Goal: Communication & Community: Answer question/provide support

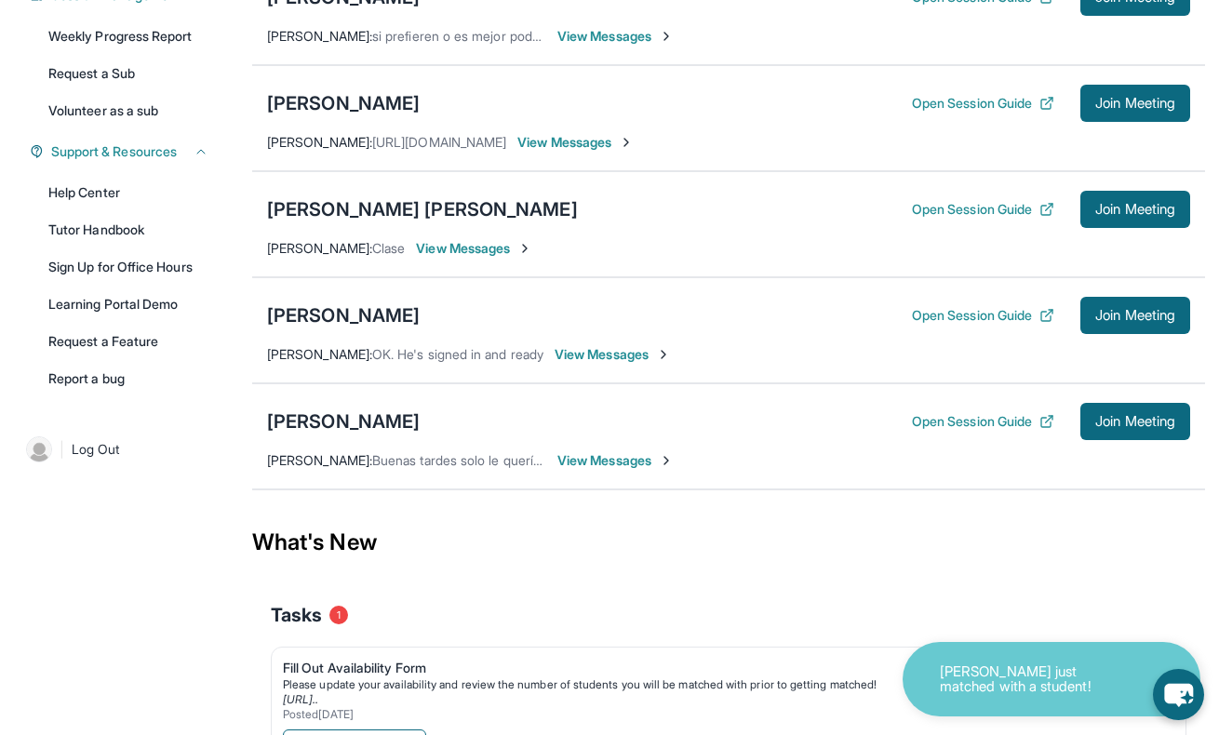
scroll to position [354, 0]
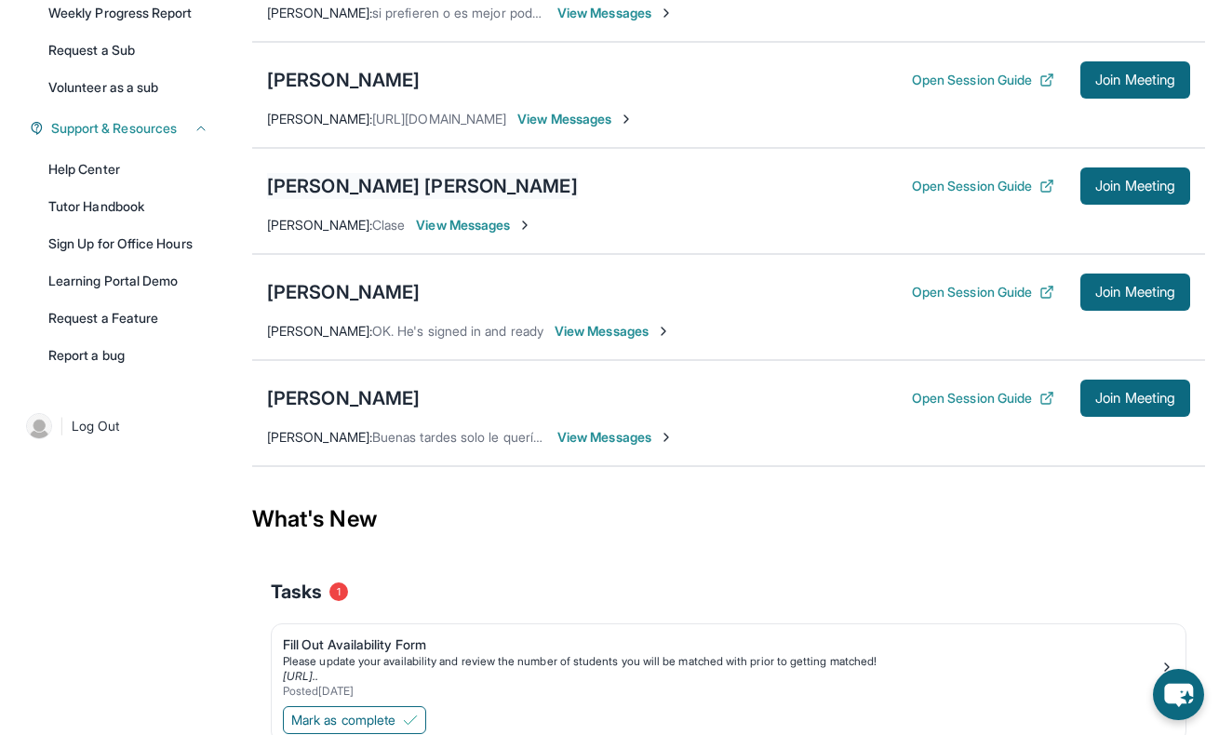
click at [338, 182] on div "[PERSON_NAME] [PERSON_NAME]" at bounding box center [422, 186] width 311 height 26
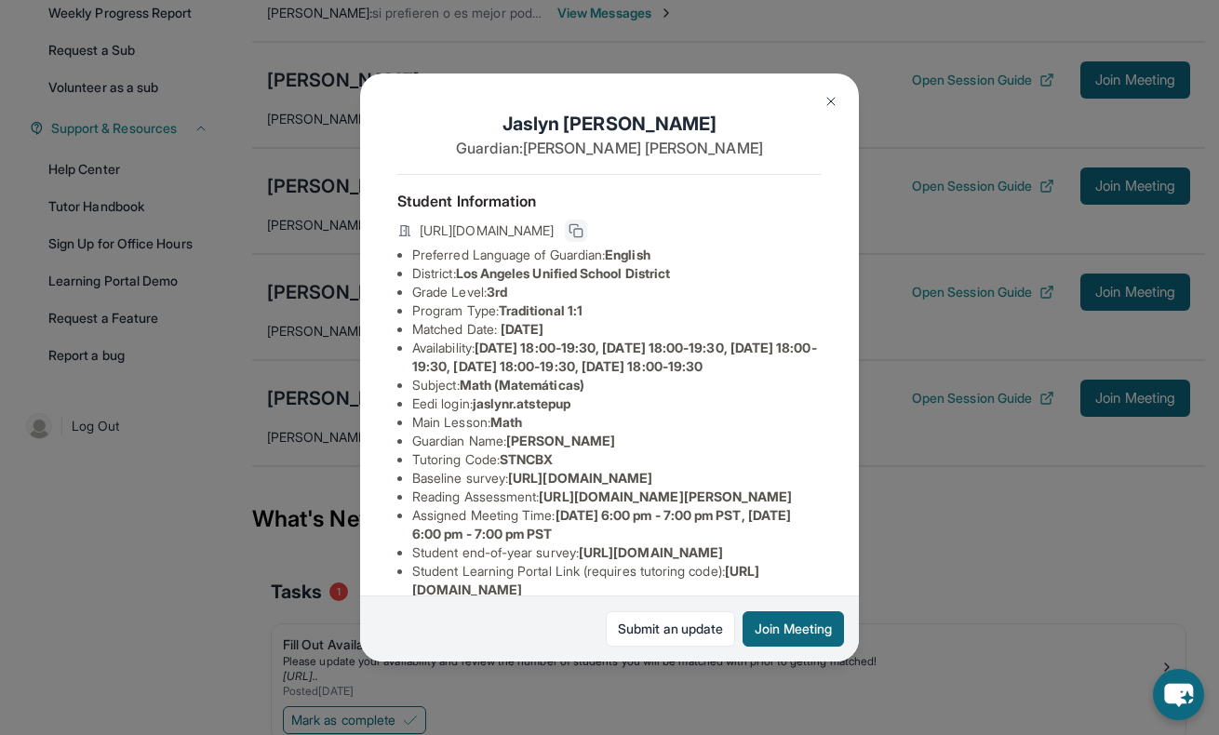
click at [584, 232] on icon at bounding box center [576, 230] width 15 height 15
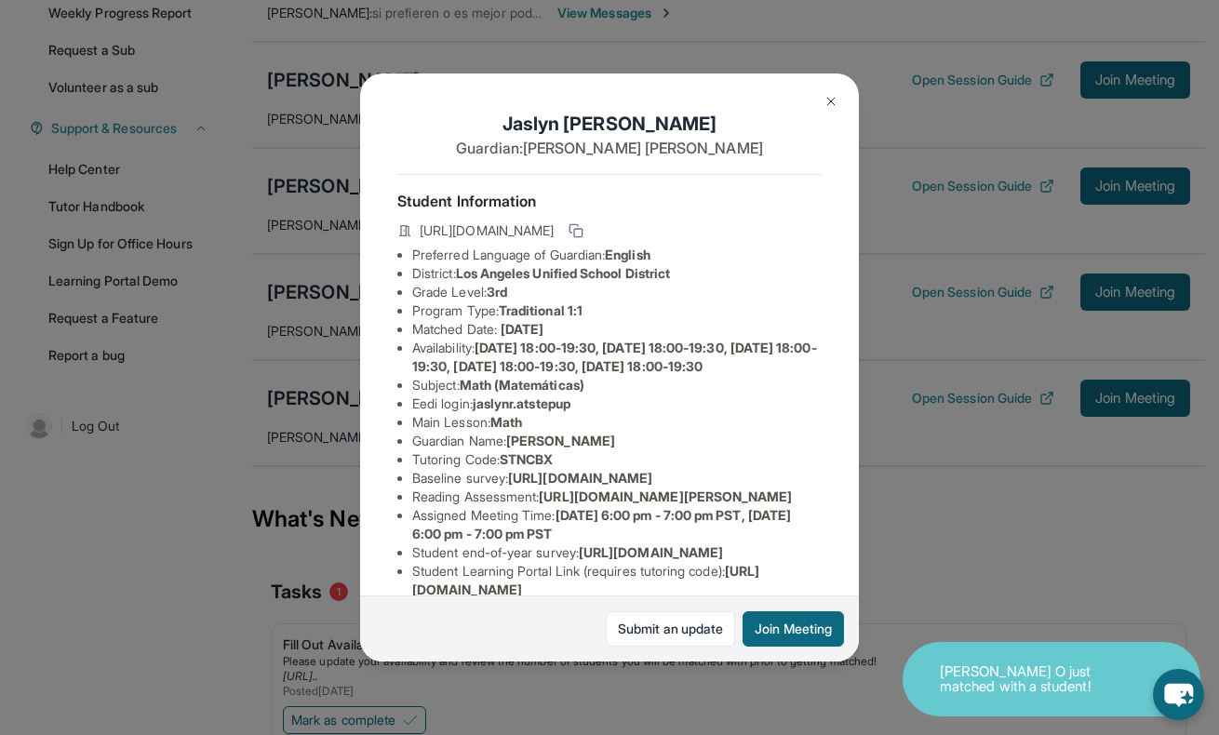
click at [832, 96] on img at bounding box center [831, 101] width 15 height 15
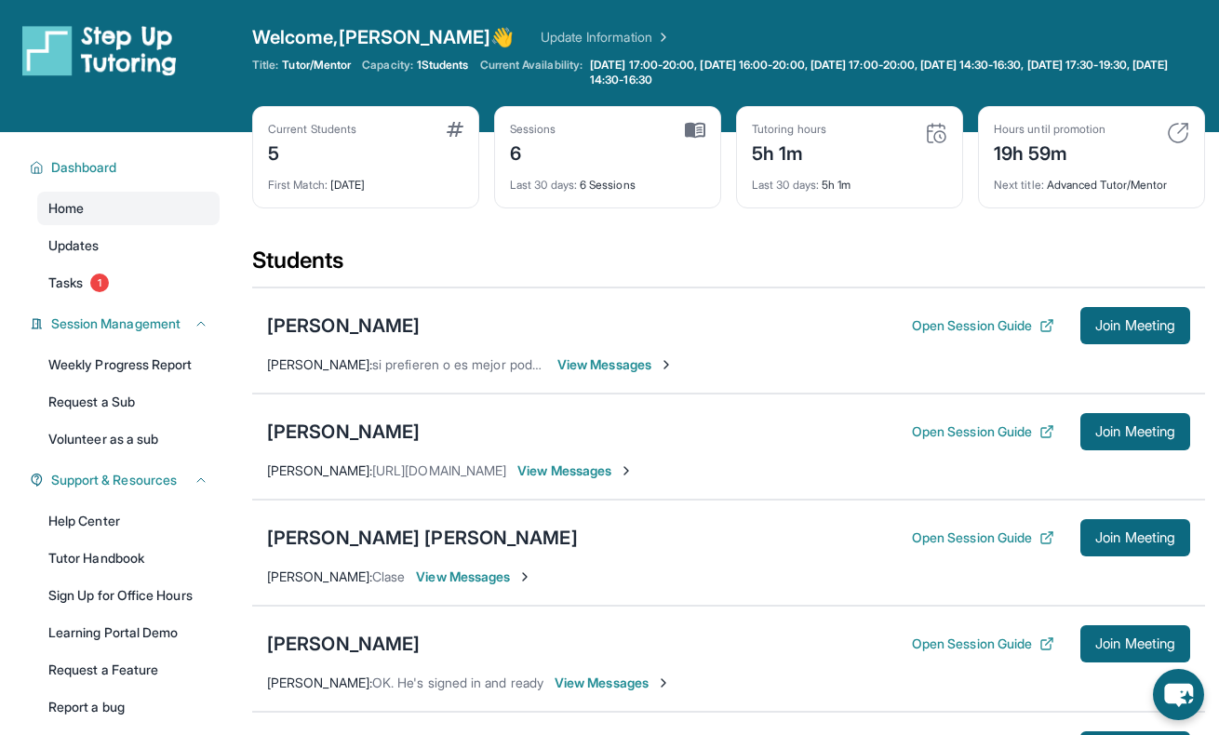
scroll to position [0, 0]
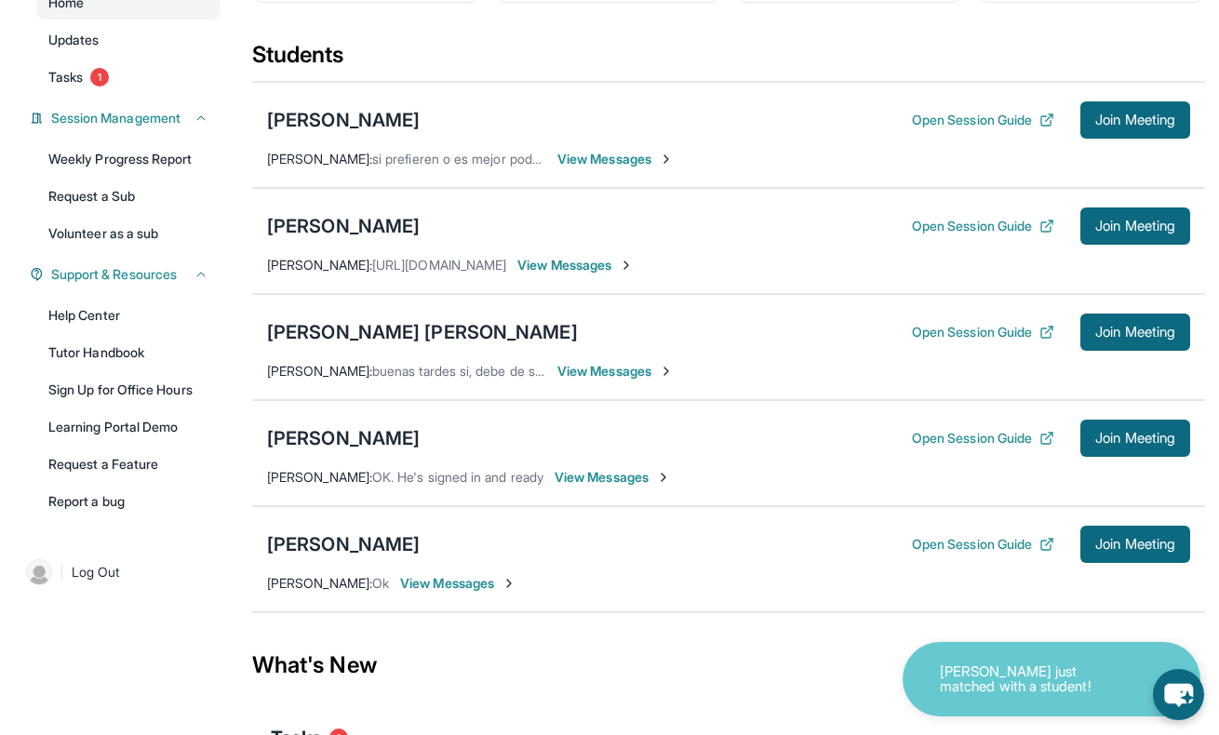
scroll to position [209, 0]
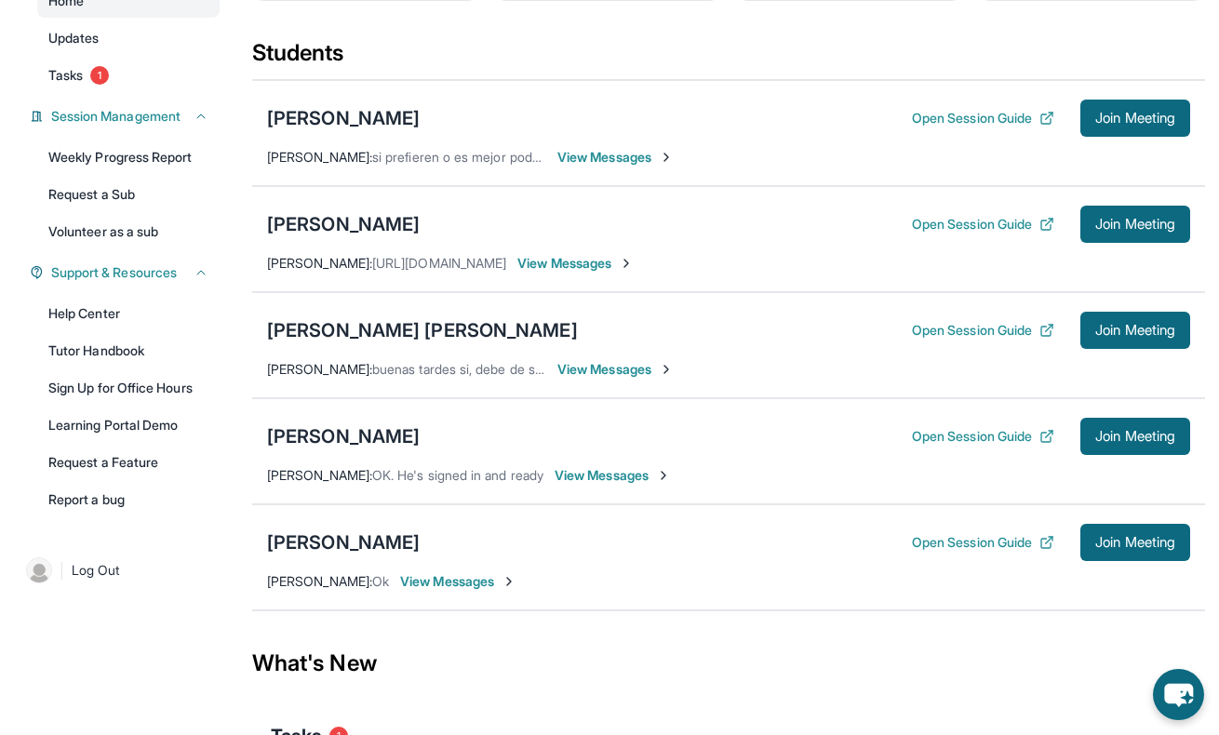
click at [594, 471] on span "View Messages" at bounding box center [613, 475] width 116 height 19
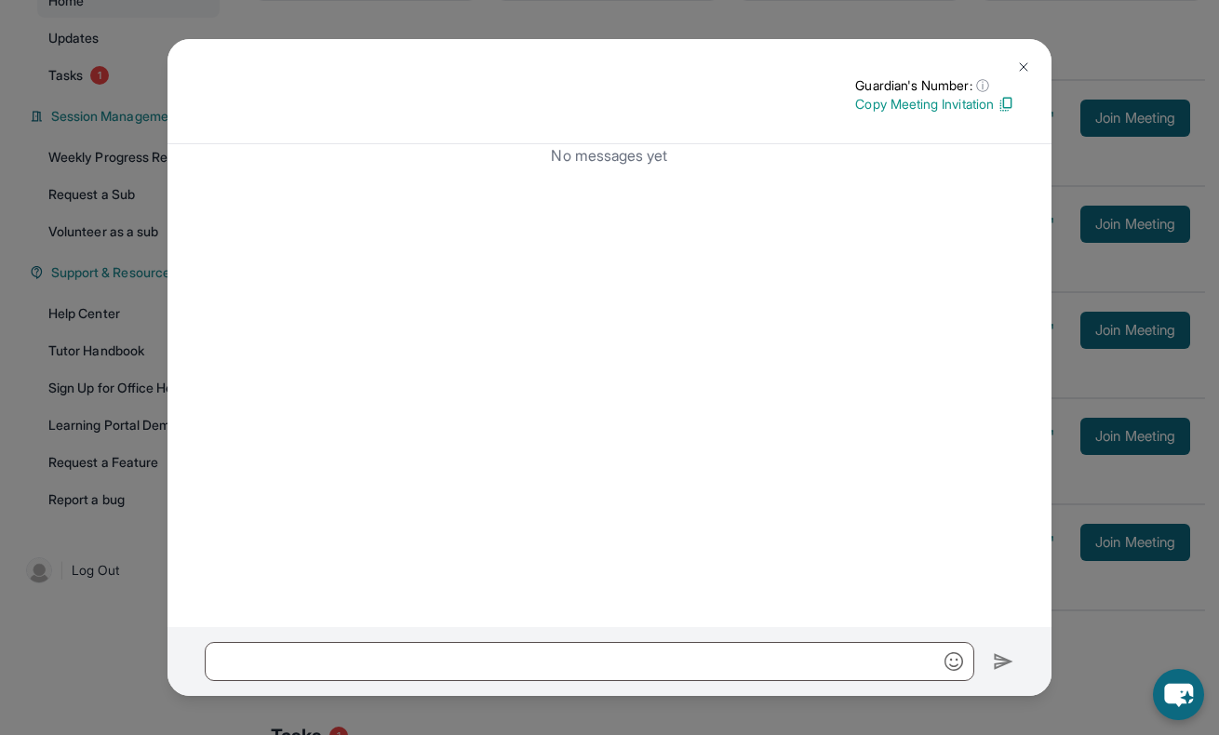
click at [1022, 61] on img at bounding box center [1023, 67] width 15 height 15
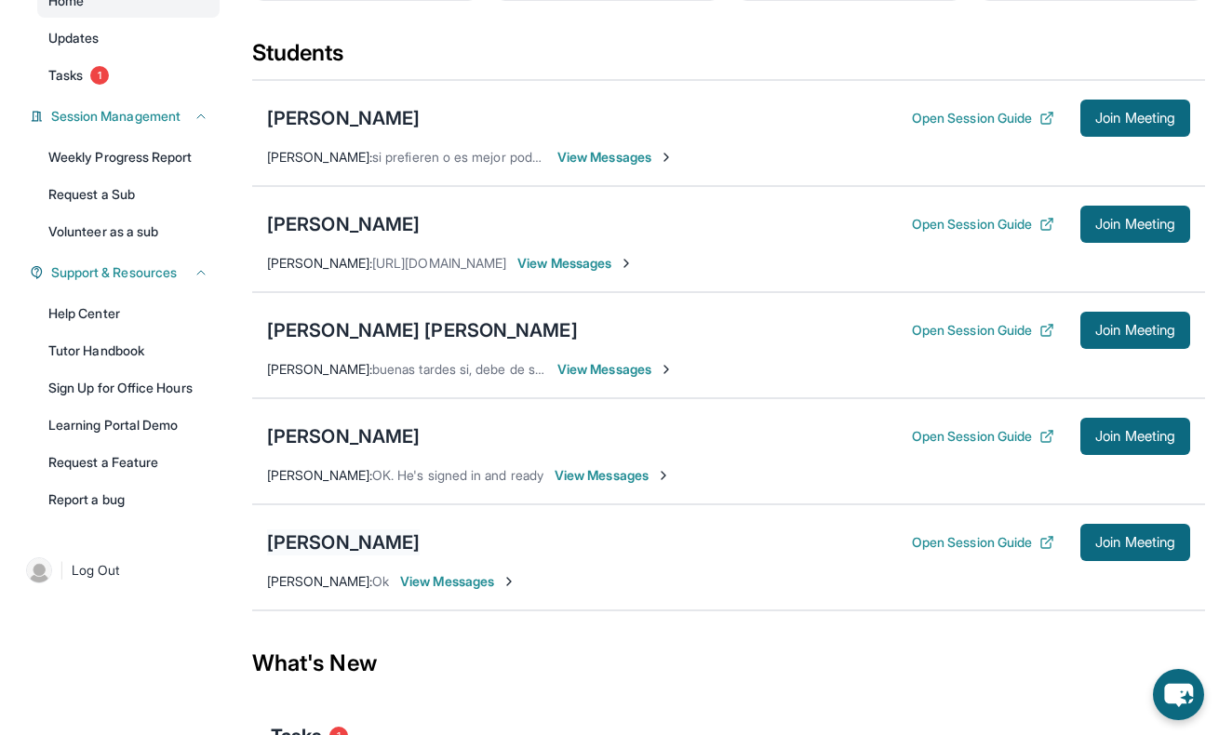
click at [311, 546] on div "[PERSON_NAME]" at bounding box center [343, 543] width 153 height 26
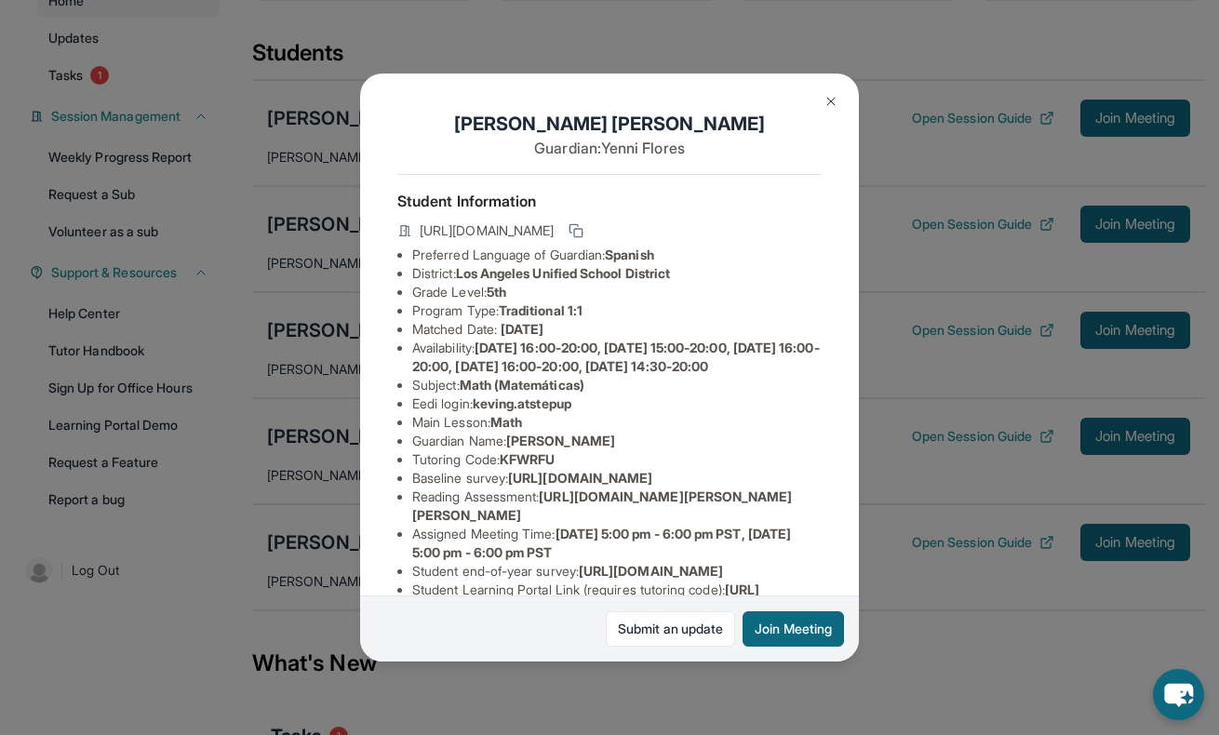
click at [833, 100] on img at bounding box center [831, 101] width 15 height 15
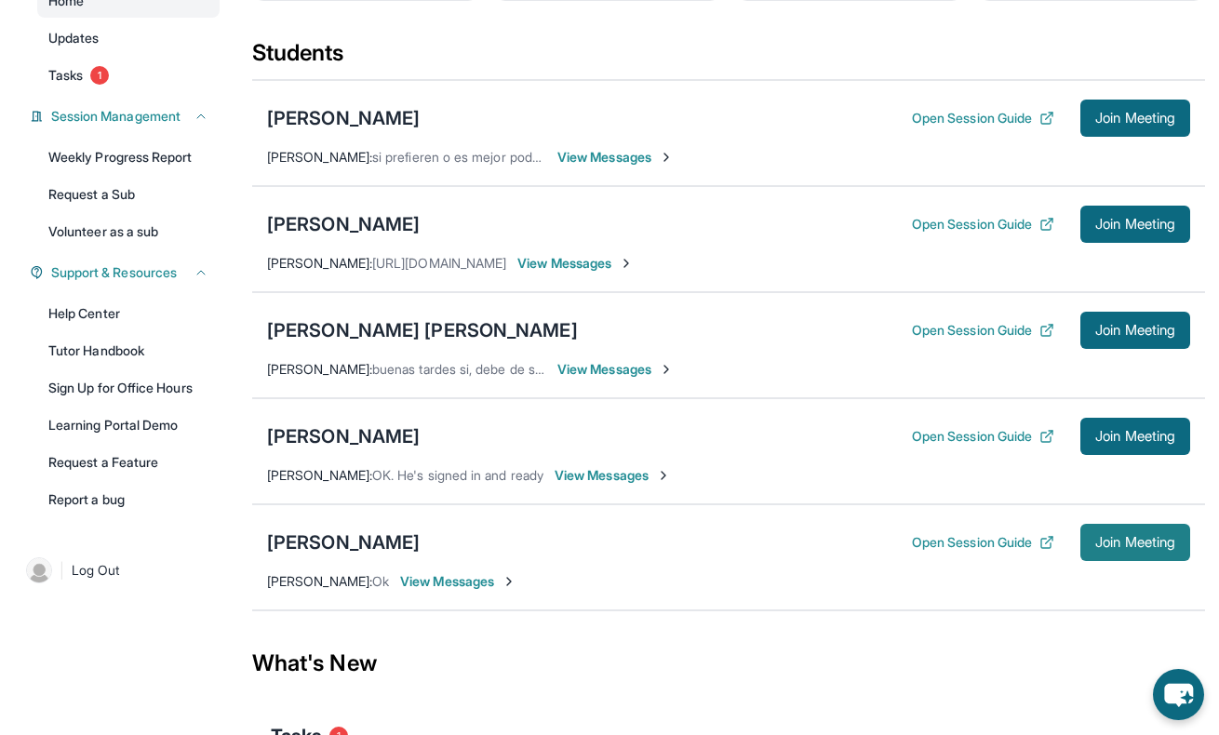
click at [1149, 540] on span "Join Meeting" at bounding box center [1136, 542] width 80 height 11
click at [941, 540] on button "Open Session Guide" at bounding box center [983, 542] width 142 height 19
click at [313, 538] on div "[PERSON_NAME]" at bounding box center [343, 543] width 153 height 26
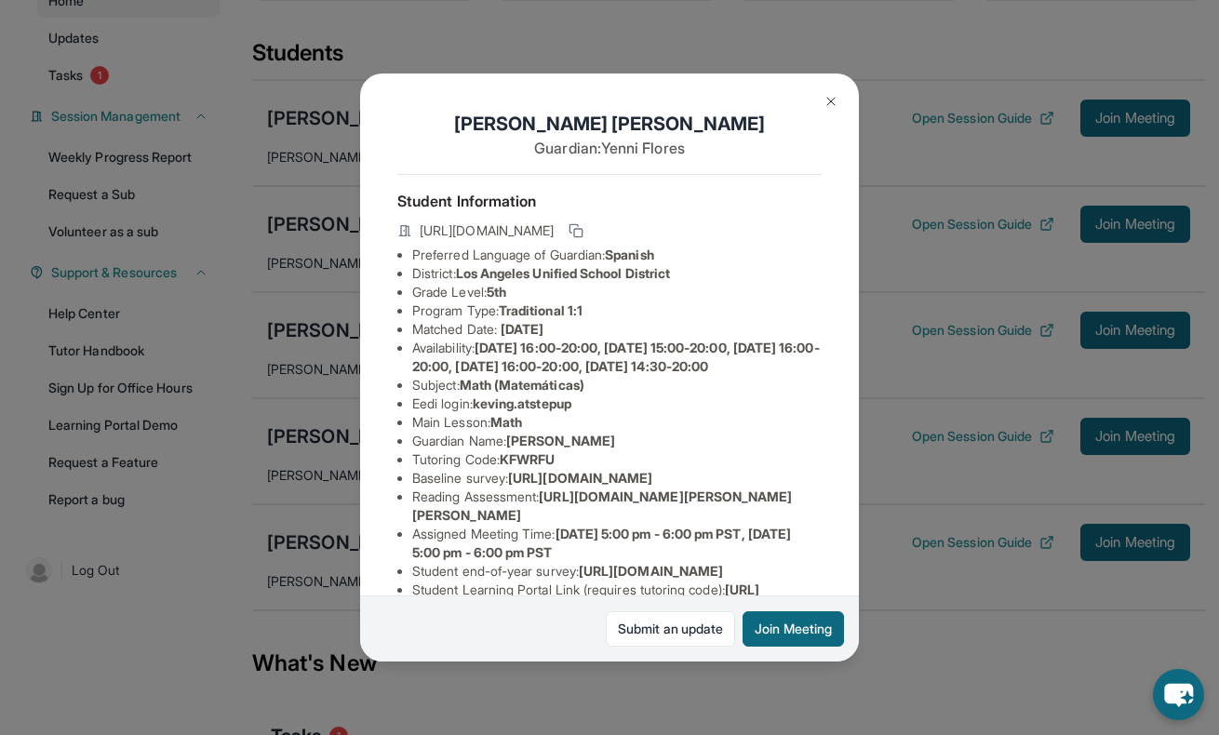
click at [504, 368] on span "[DATE] 16:00-20:00, [DATE] 15:00-20:00, [DATE] 16:00-20:00, [DATE] 16:00-20:00,…" at bounding box center [616, 357] width 408 height 34
drag, startPoint x: 482, startPoint y: 421, endPoint x: 585, endPoint y: 425, distance: 103.4
click at [585, 413] on li "Eedi login : keving.atstepup" at bounding box center [617, 404] width 410 height 19
copy span "keving.atstepup"
click at [692, 450] on li "Guardian Name : [PERSON_NAME]" at bounding box center [617, 441] width 410 height 19
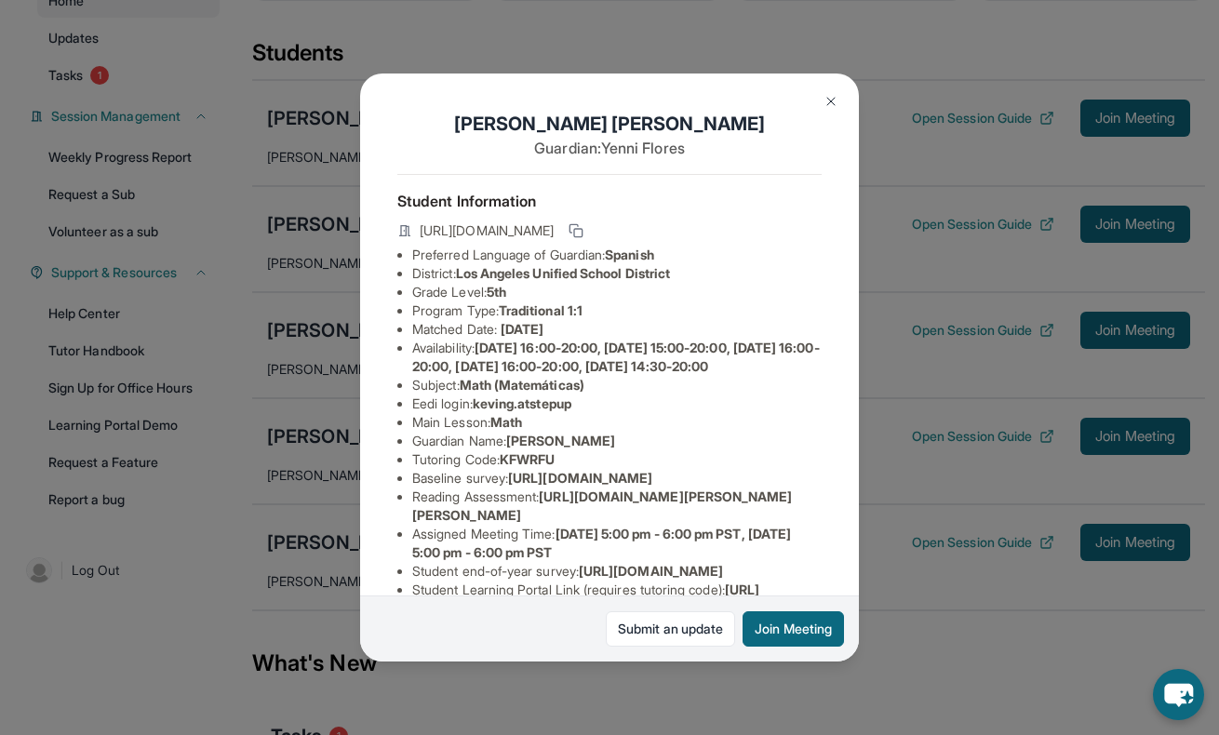
click at [828, 109] on button at bounding box center [831, 101] width 37 height 37
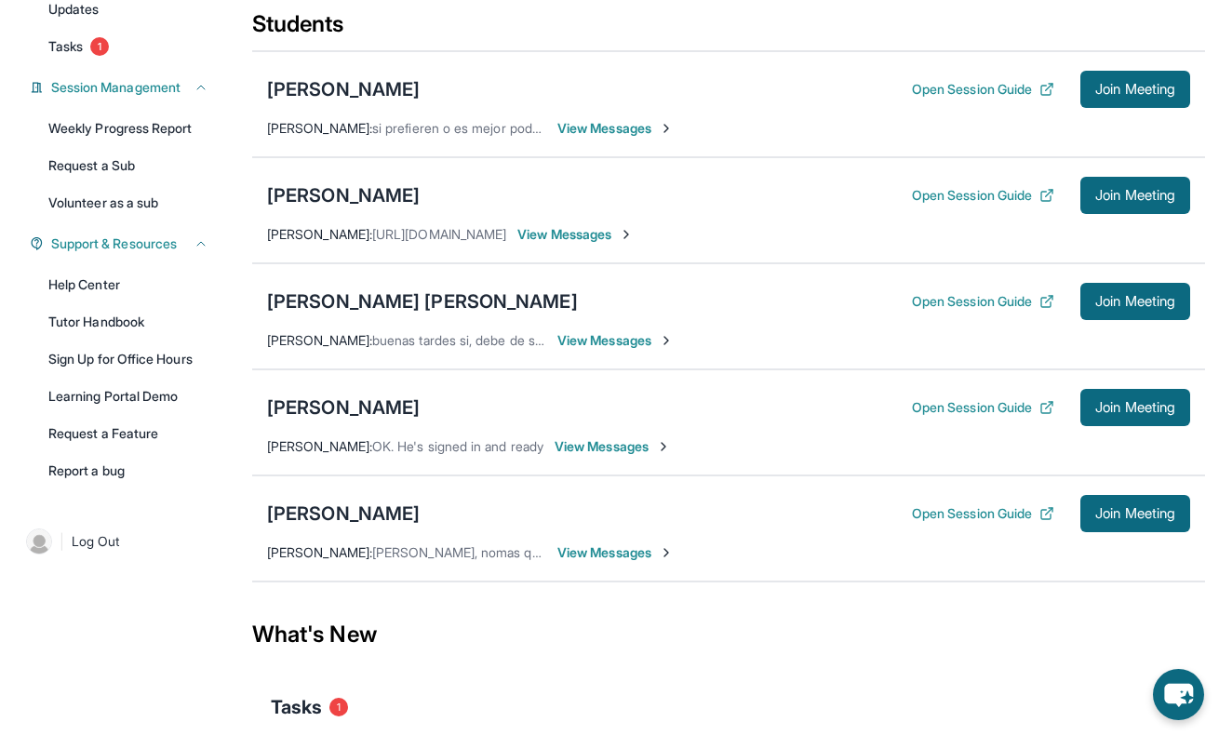
scroll to position [234, 0]
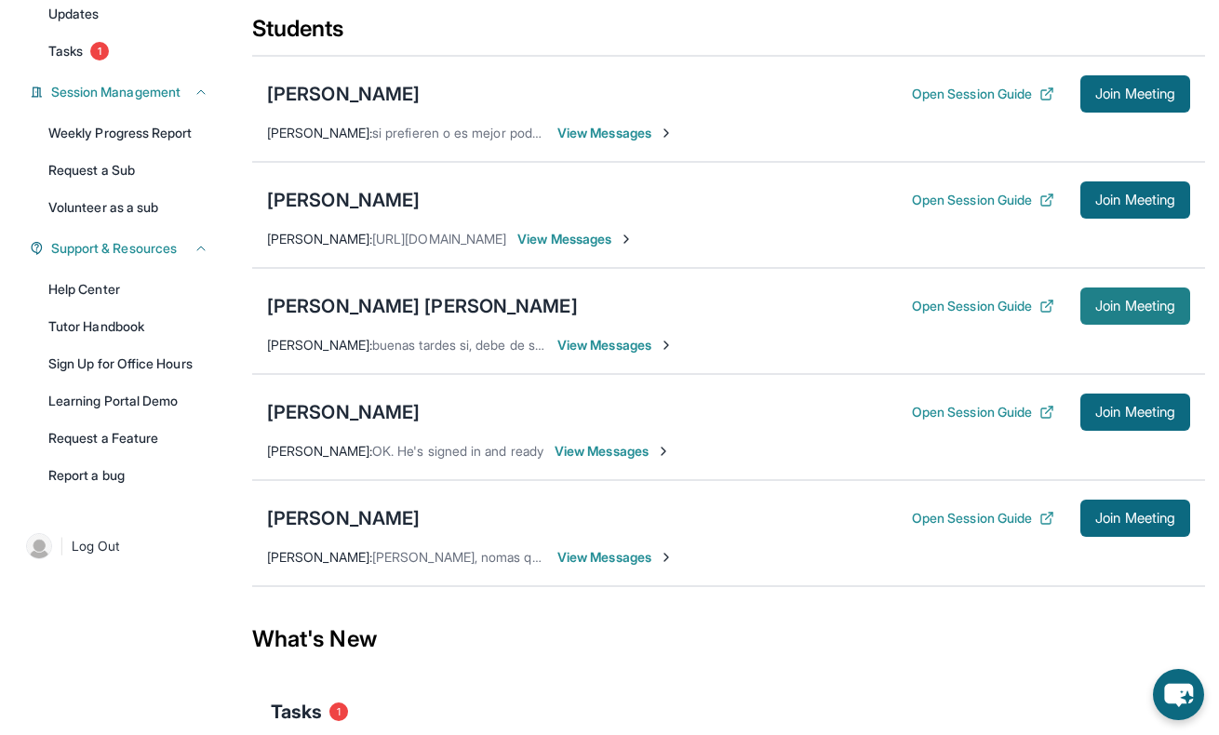
click at [1088, 305] on button "Join Meeting" at bounding box center [1136, 306] width 110 height 37
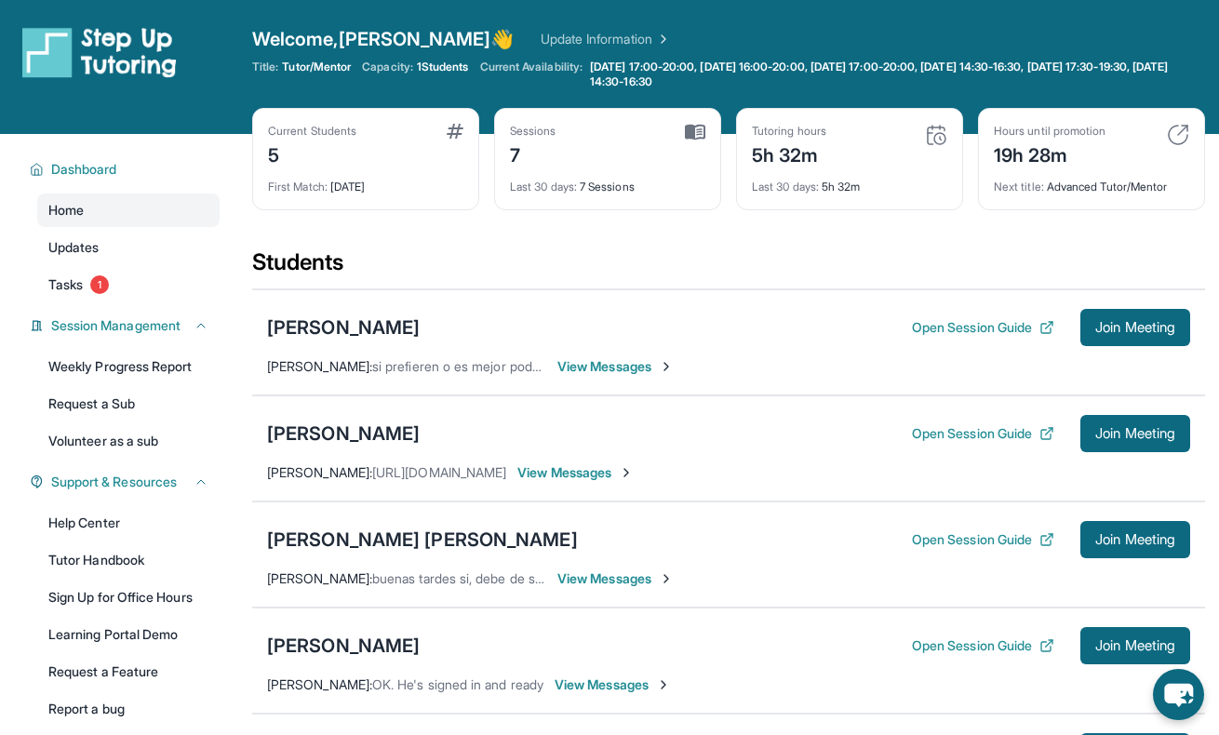
scroll to position [209, 0]
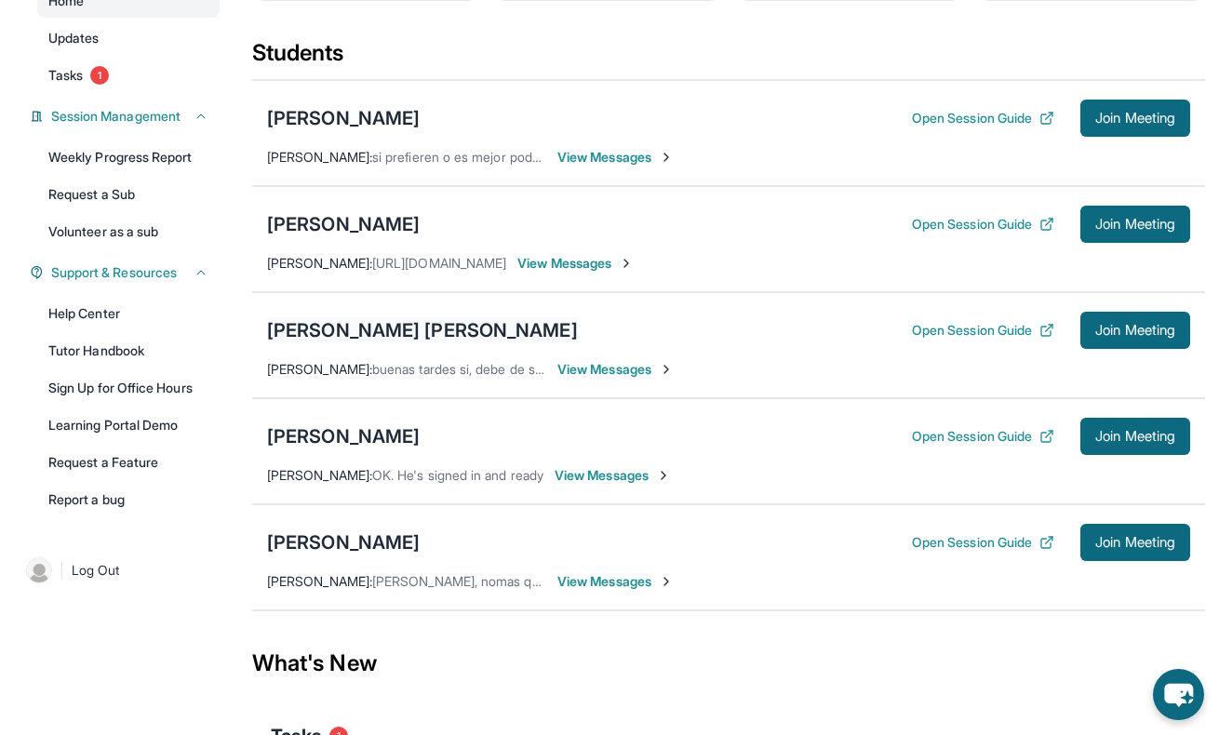
click at [312, 328] on div "[PERSON_NAME] [PERSON_NAME]" at bounding box center [422, 330] width 311 height 26
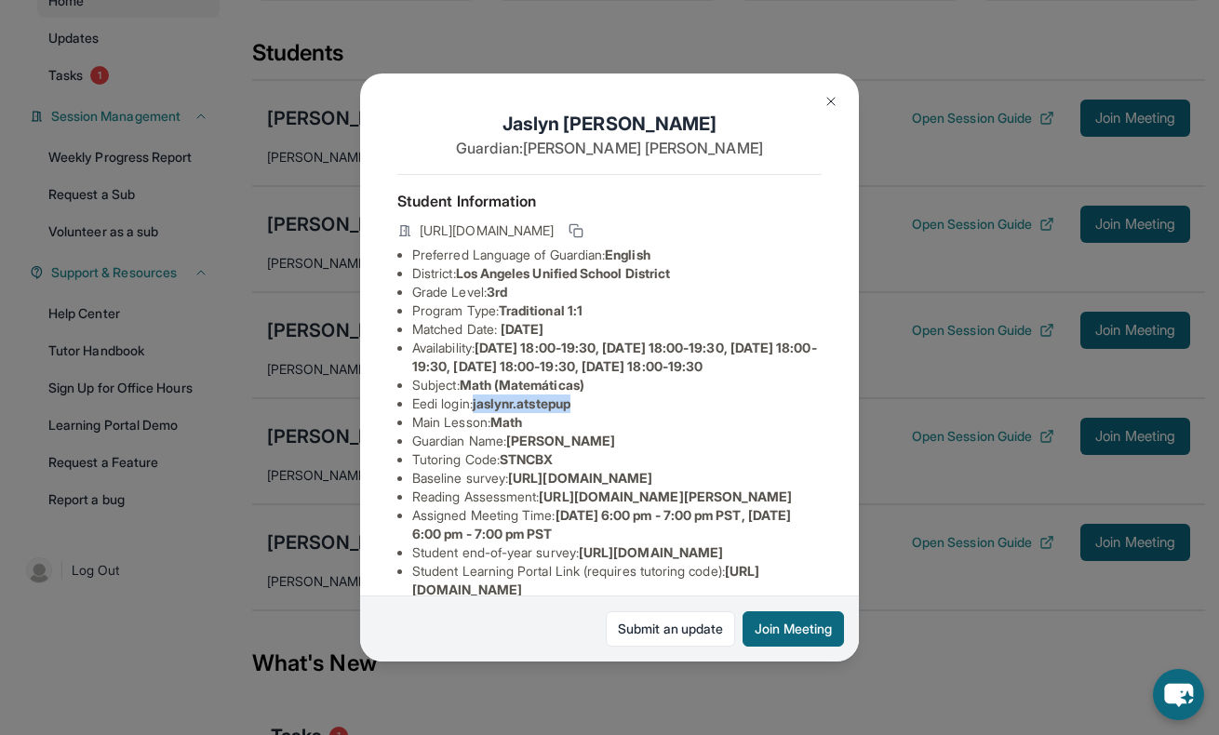
drag, startPoint x: 480, startPoint y: 417, endPoint x: 588, endPoint y: 425, distance: 108.3
click at [588, 413] on li "Eedi login : [PERSON_NAME].atstepup" at bounding box center [617, 404] width 410 height 19
copy span "jaslynr.atstepup"
click at [824, 106] on img at bounding box center [831, 101] width 15 height 15
